Goal: Task Accomplishment & Management: Complete application form

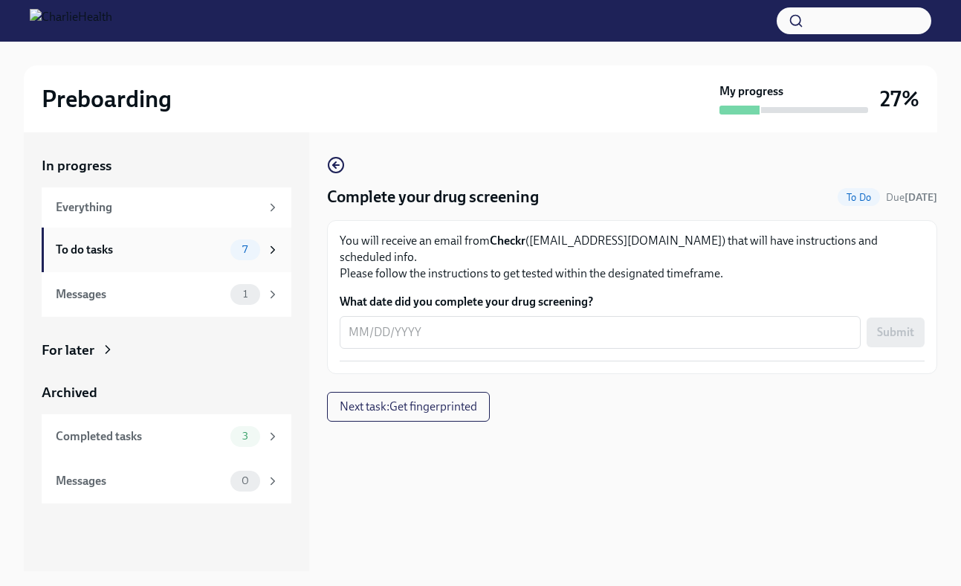
click at [207, 251] on div "To do tasks" at bounding box center [140, 250] width 169 height 16
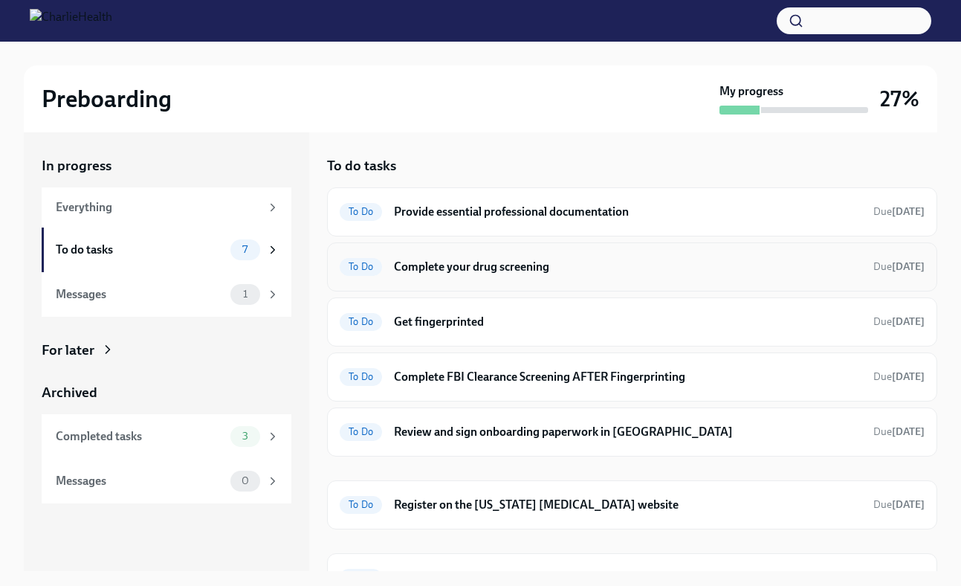
click at [509, 268] on h6 "Complete your drug screening" at bounding box center [627, 267] width 467 height 16
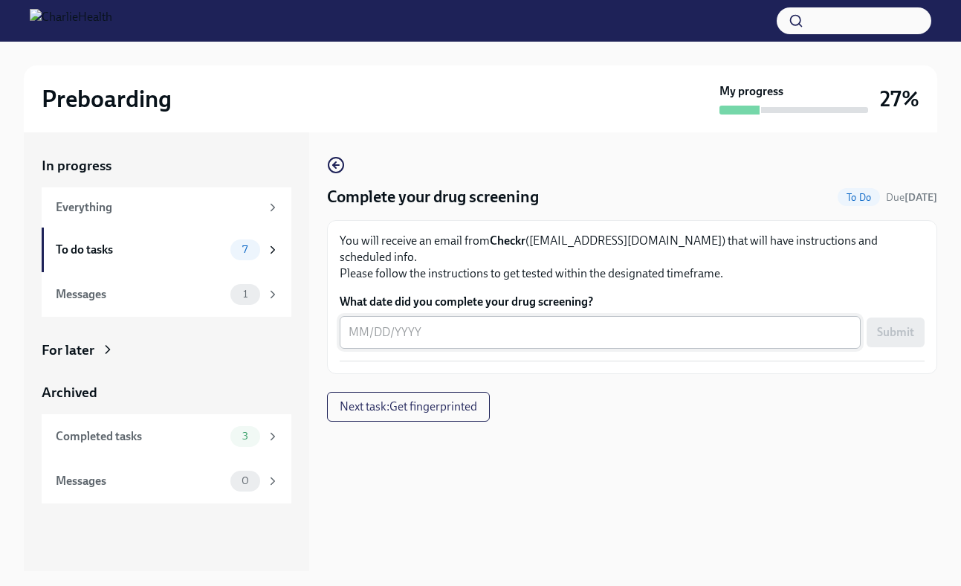
click at [505, 323] on textarea "What date did you complete your drug screening?" at bounding box center [600, 332] width 503 height 18
click at [233, 291] on div "1" at bounding box center [245, 294] width 30 height 21
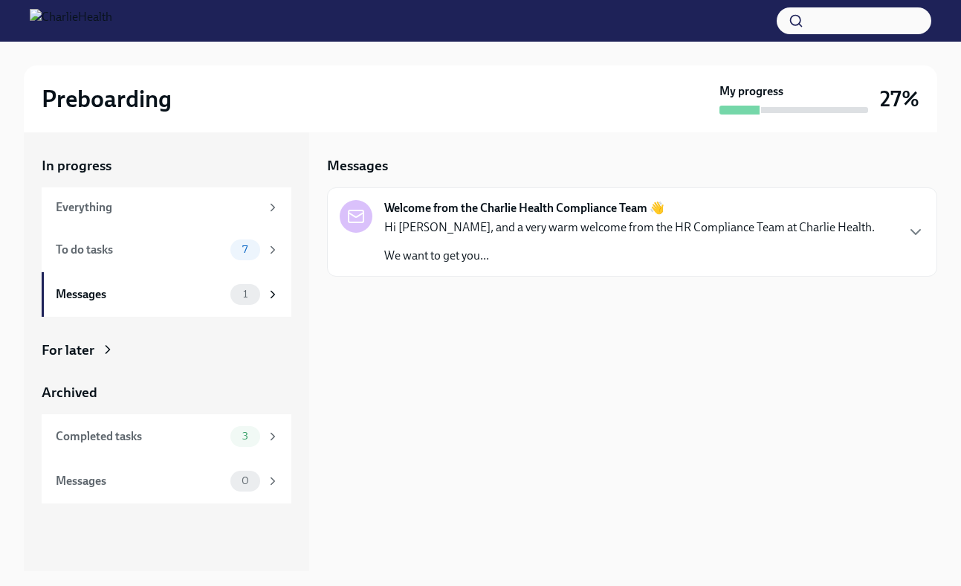
click at [553, 234] on p "Hi [PERSON_NAME], and a very warm welcome from the HR Compliance Team at Charli…" at bounding box center [629, 227] width 490 height 16
